Goal: Transaction & Acquisition: Purchase product/service

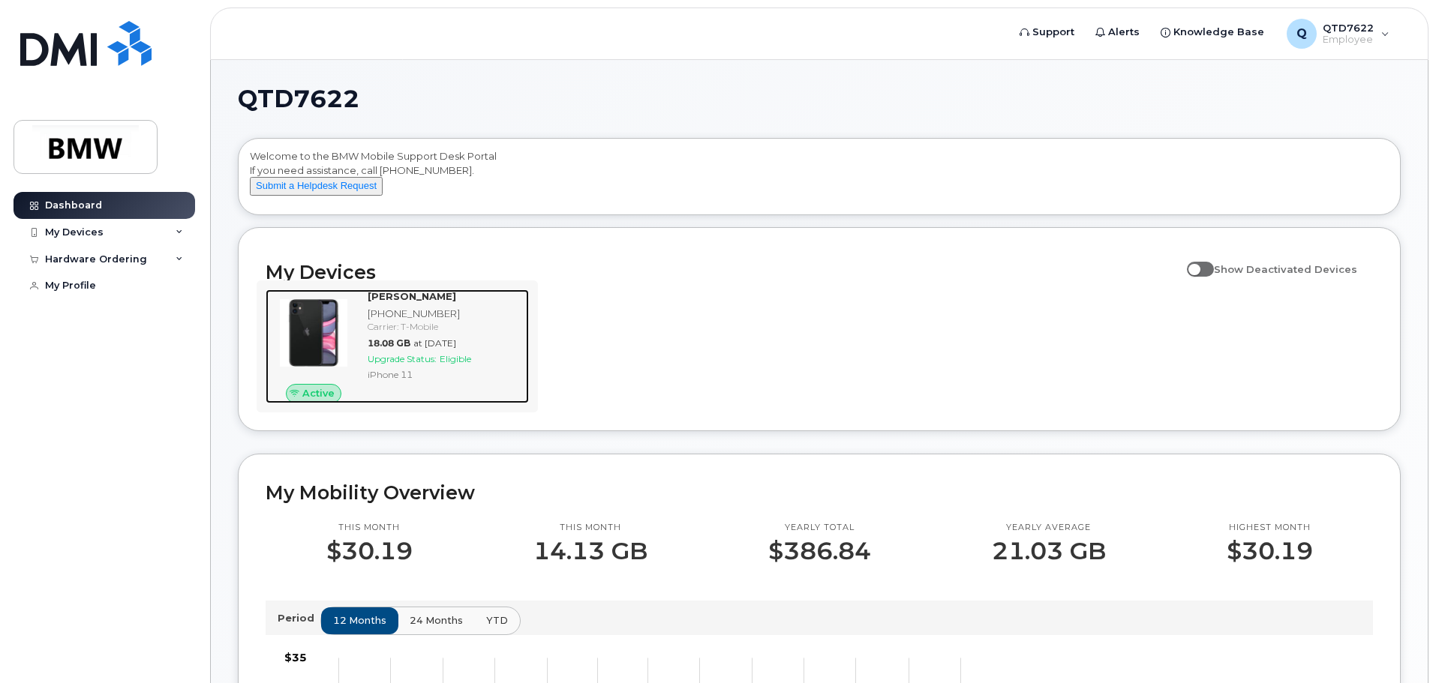
click at [436, 365] on span "Upgrade Status:" at bounding box center [402, 358] width 69 height 11
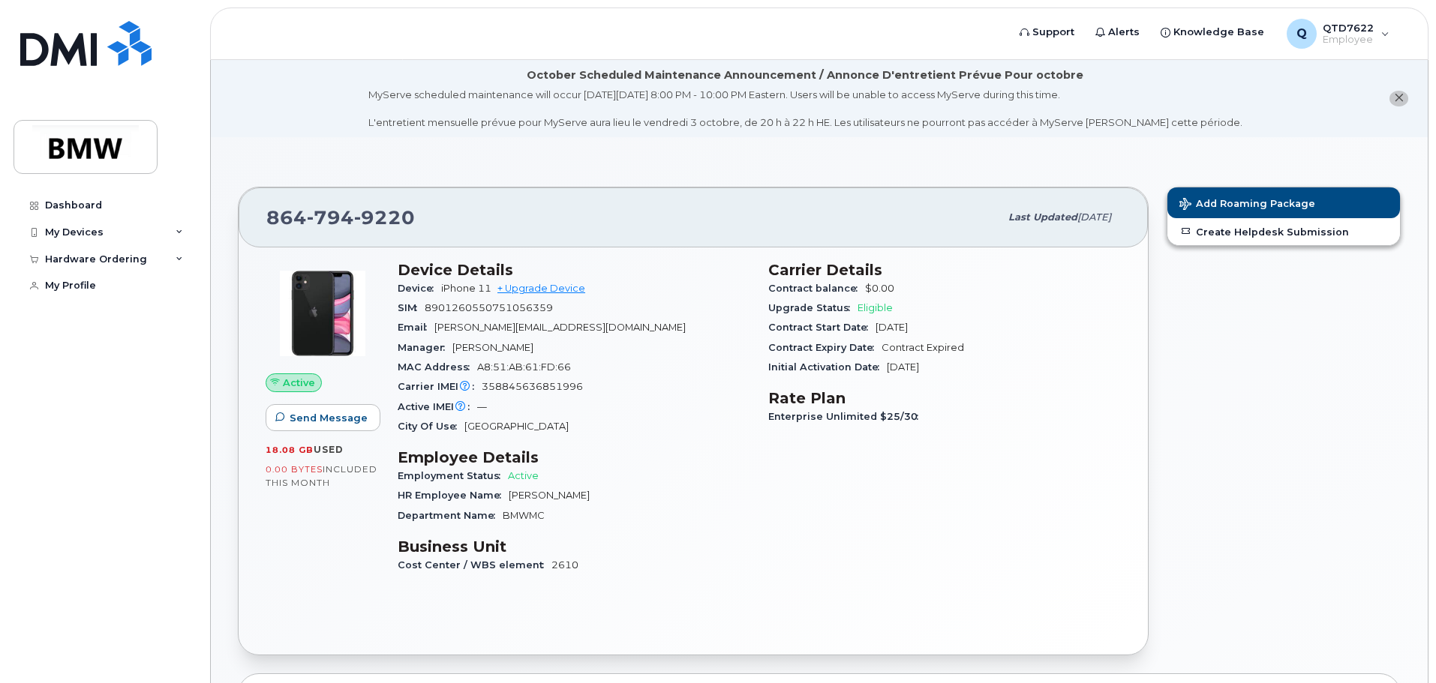
click at [864, 305] on span "Eligible" at bounding box center [874, 307] width 35 height 11
click at [865, 305] on span "Eligible" at bounding box center [874, 307] width 35 height 11
click at [1061, 359] on div "Initial Activation Date Sep 14, 2022" at bounding box center [944, 368] width 353 height 20
click at [116, 206] on link "Dashboard" at bounding box center [105, 205] width 182 height 27
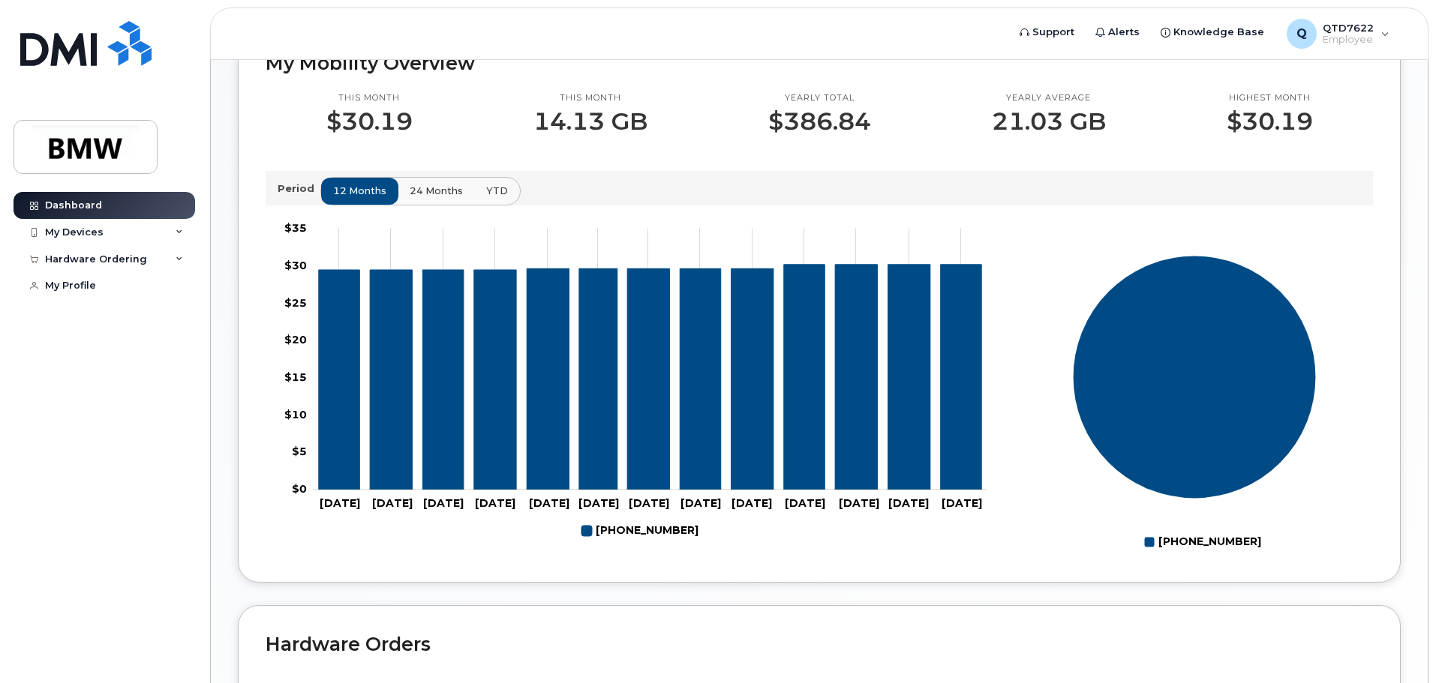
scroll to position [148, 0]
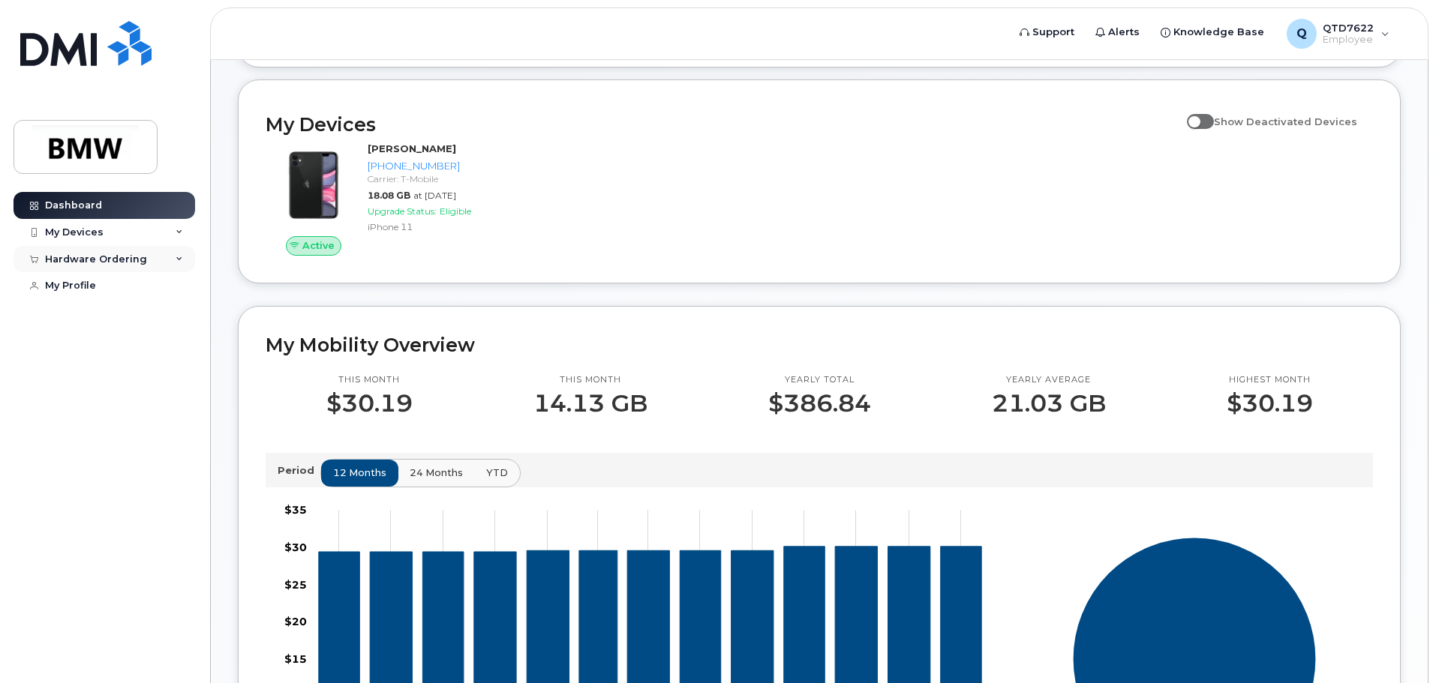
click at [130, 263] on div "Hardware Ordering" at bounding box center [96, 260] width 102 height 12
click at [100, 289] on div "New Order" at bounding box center [80, 287] width 57 height 14
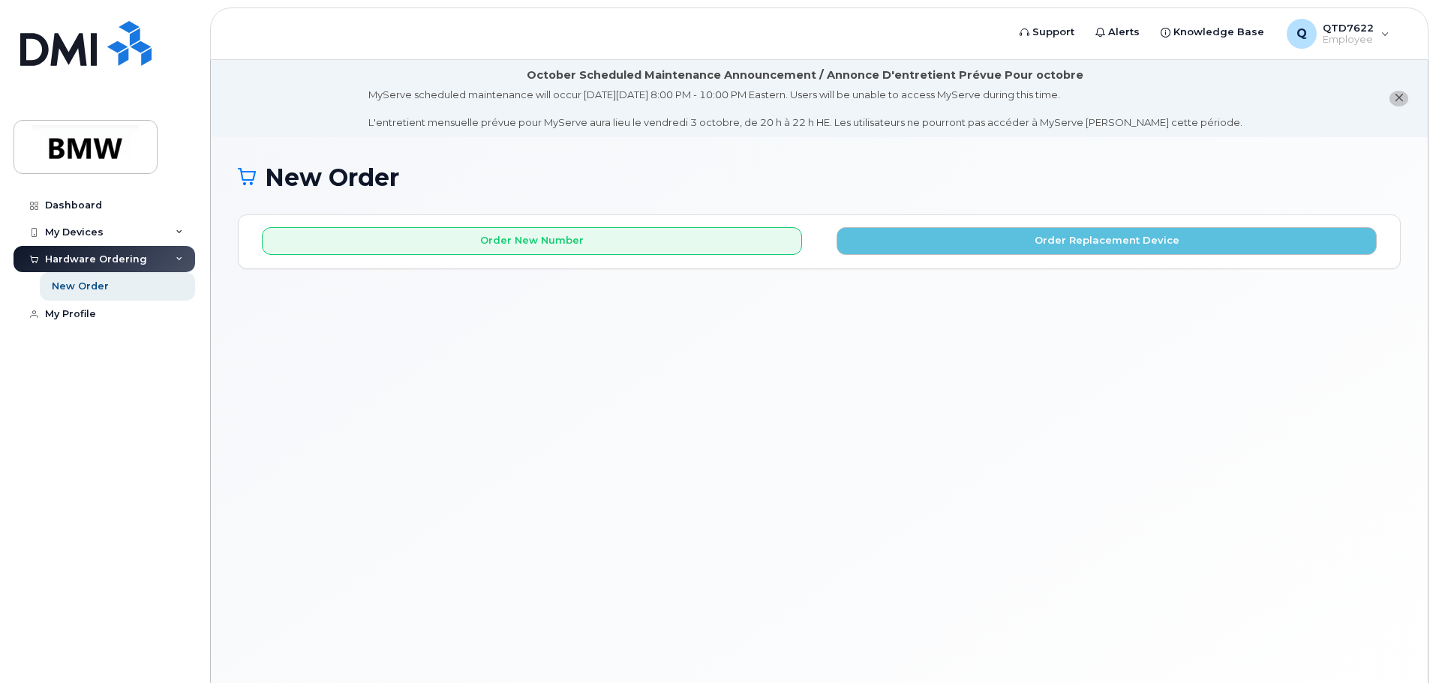
click at [1401, 94] on icon "close notification" at bounding box center [1399, 98] width 10 height 10
